Goal: Check status: Check status

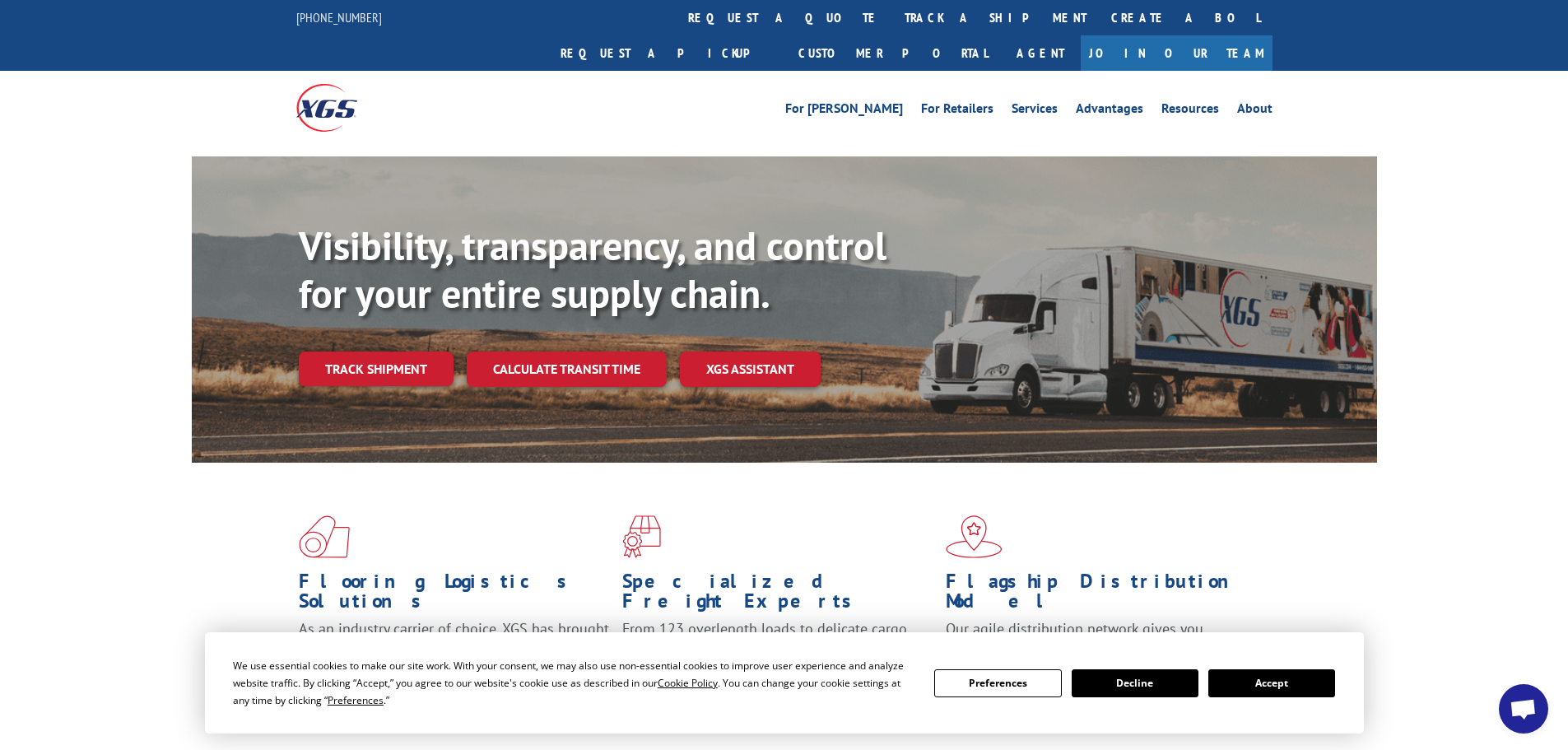
click at [384, 351] on link "Track shipment" at bounding box center [376, 368] width 155 height 35
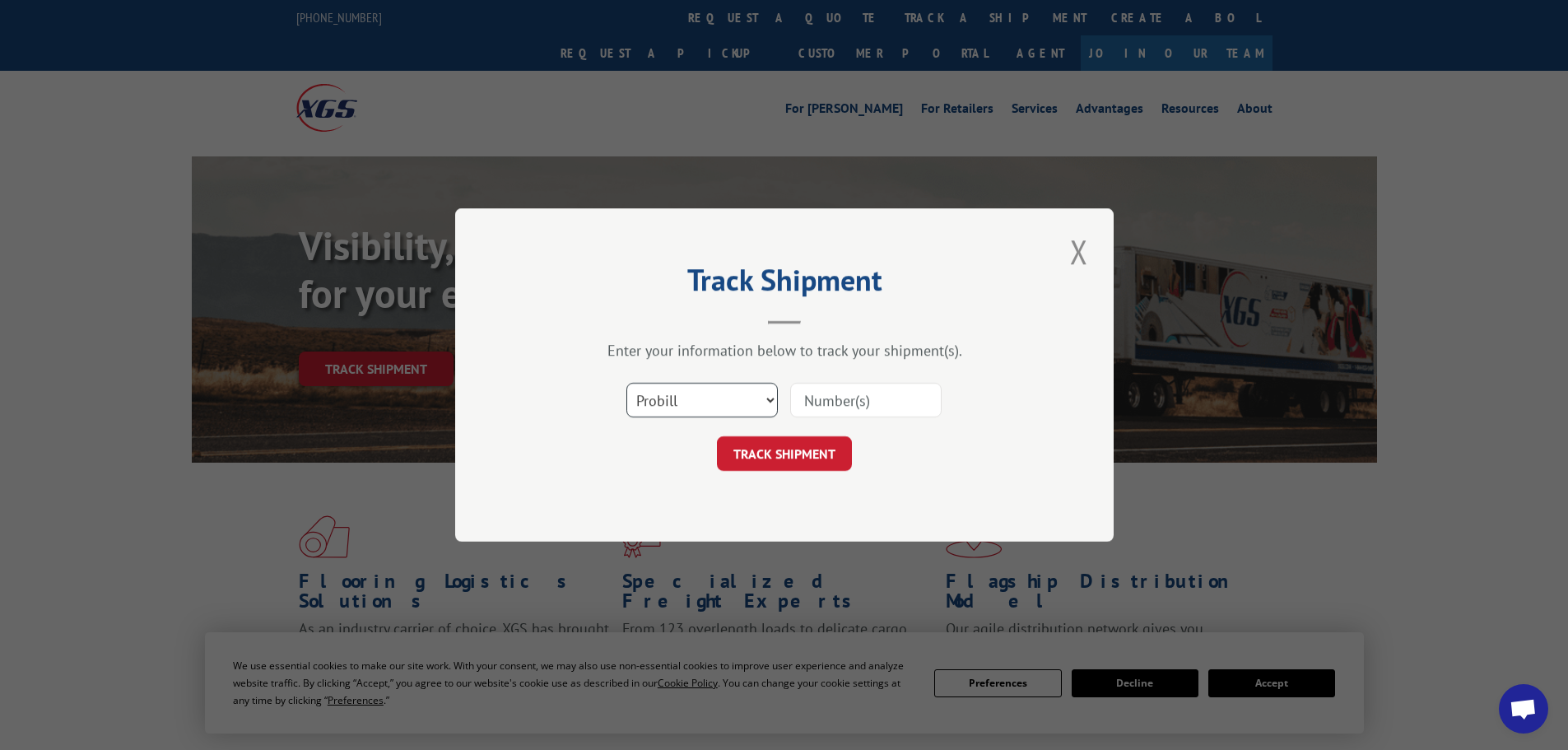
click at [765, 403] on select "Select category... Probill BOL PO" at bounding box center [703, 400] width 152 height 35
select select "bol"
click at [627, 383] on select "Select category... Probill BOL PO" at bounding box center [703, 400] width 152 height 35
click at [834, 396] on input at bounding box center [866, 400] width 152 height 35
type input "6100041331"
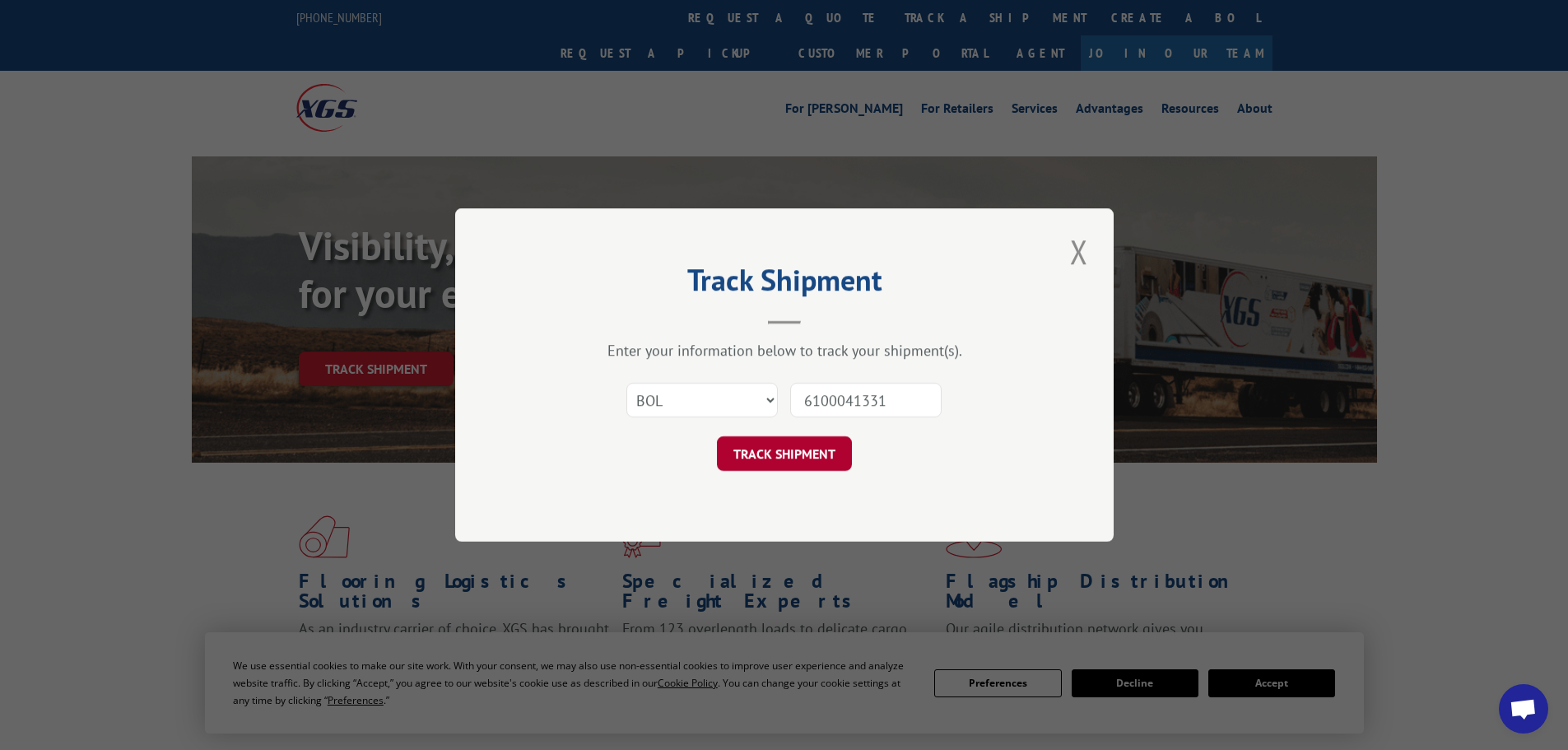
click at [802, 466] on button "TRACK SHIPMENT" at bounding box center [785, 453] width 135 height 35
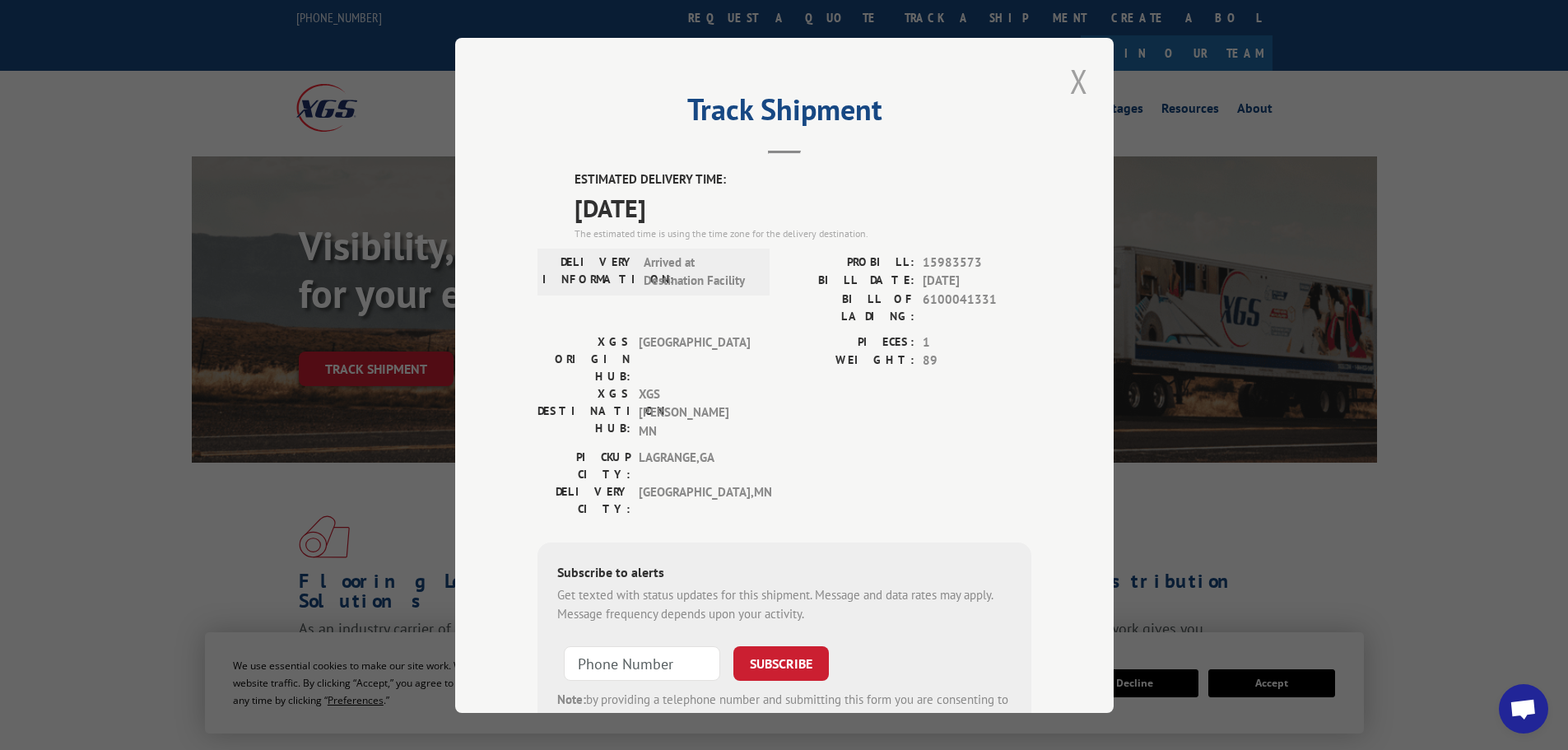
click at [1079, 79] on button "Close modal" at bounding box center [1079, 81] width 28 height 45
